Goal: Transaction & Acquisition: Purchase product/service

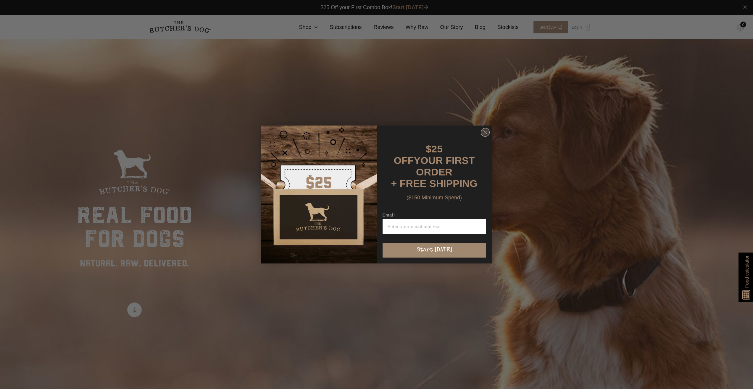
click at [484, 134] on icon "Close dialog" at bounding box center [485, 133] width 4 height 4
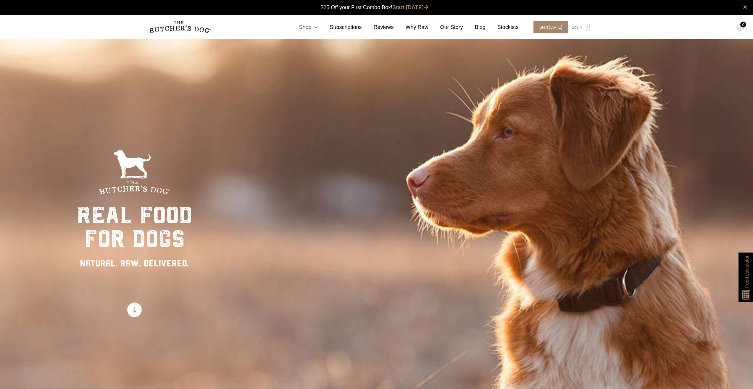
click at [318, 26] on icon at bounding box center [314, 27] width 7 height 5
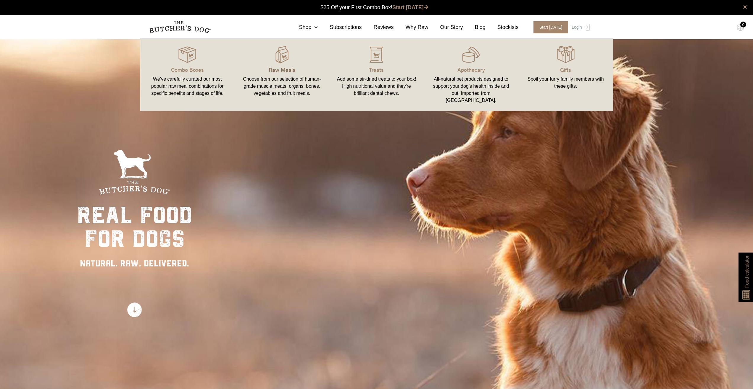
click at [287, 68] on p "Raw Meals" at bounding box center [282, 70] width 80 height 8
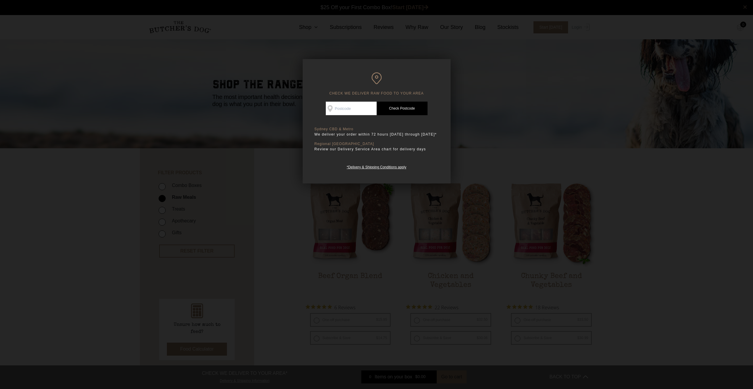
click at [361, 108] on input "Check Availability At" at bounding box center [351, 109] width 51 height 14
type input "2324"
click at [411, 109] on link "Check Postcode" at bounding box center [401, 109] width 51 height 14
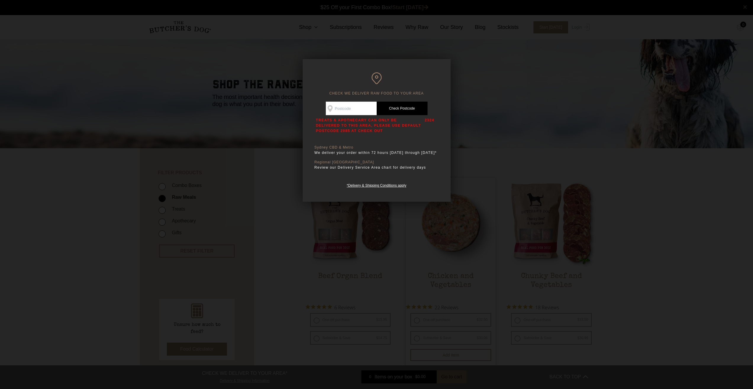
click at [436, 258] on div at bounding box center [376, 194] width 753 height 389
